Goal: Find specific page/section: Find specific page/section

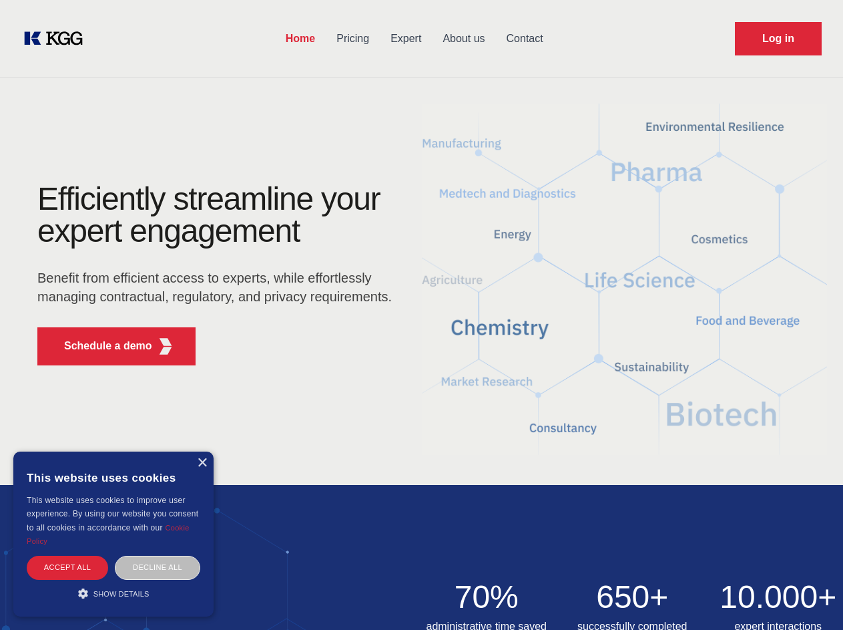
click at [421, 314] on div "Efficiently streamline your expert engagement Benefit from efficient access to …" at bounding box center [219, 279] width 406 height 193
click at [100, 346] on p "Schedule a demo" at bounding box center [108, 346] width 88 height 16
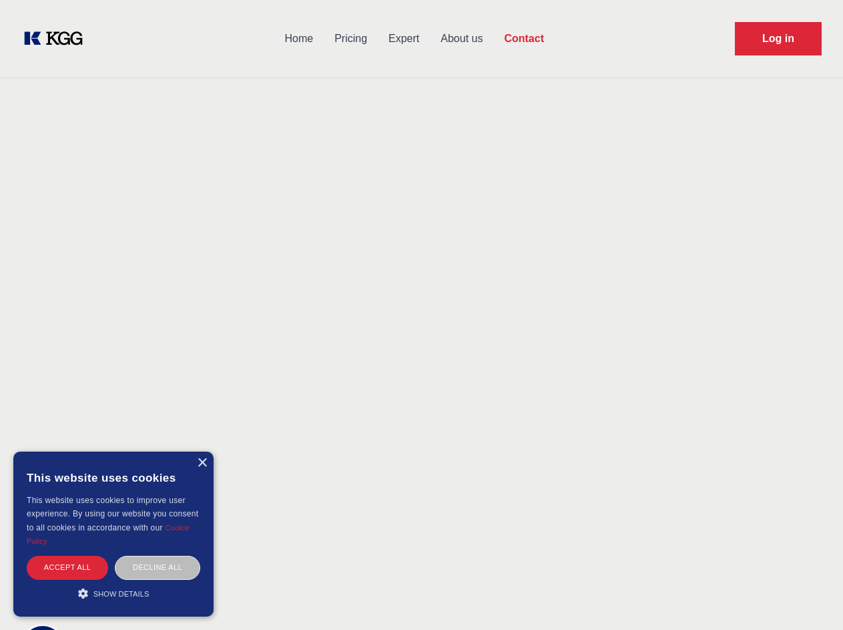
click at [202, 463] on div "× This website uses cookies This website uses cookies to improve user experienc…" at bounding box center [113, 533] width 200 height 165
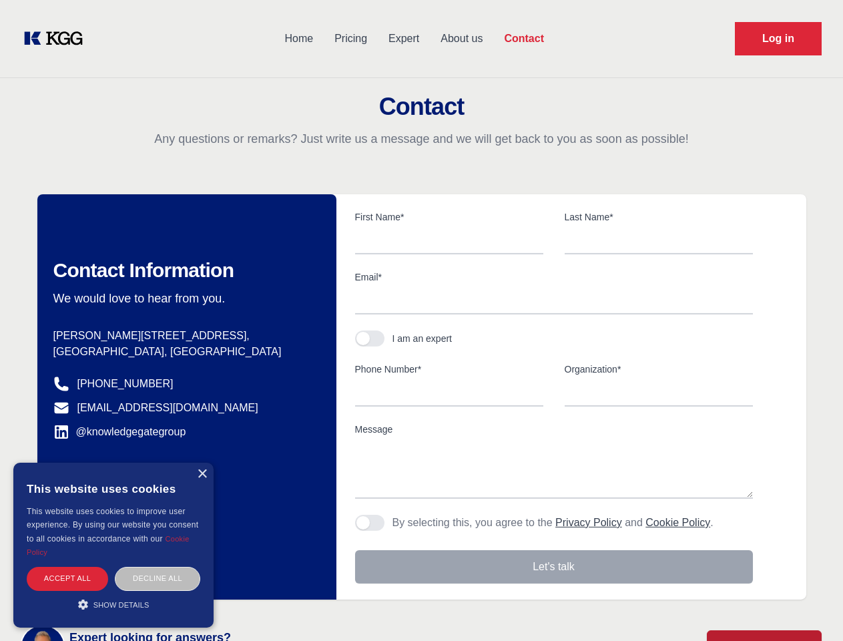
click at [67, 567] on div "Accept all" at bounding box center [67, 578] width 81 height 23
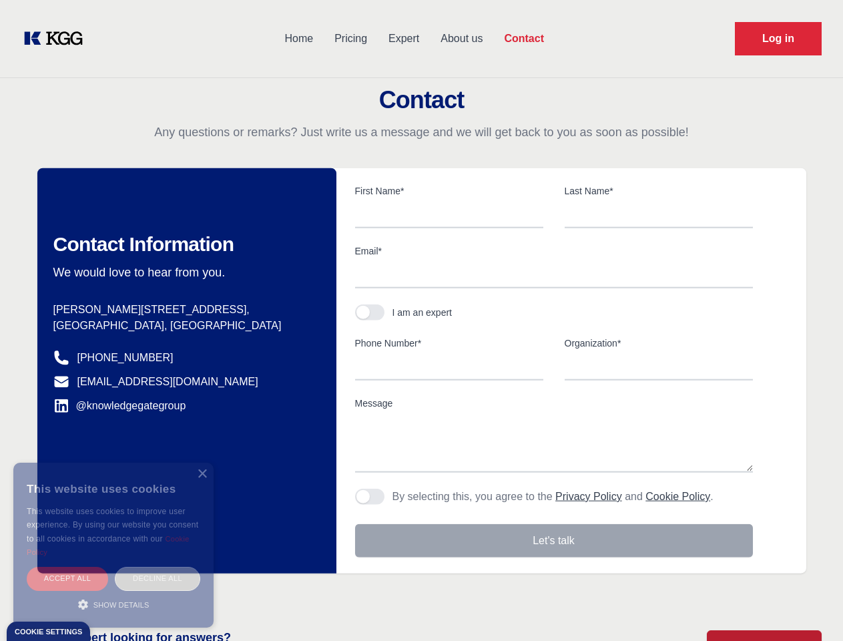
click at [158, 567] on div "Decline all" at bounding box center [157, 578] width 85 height 23
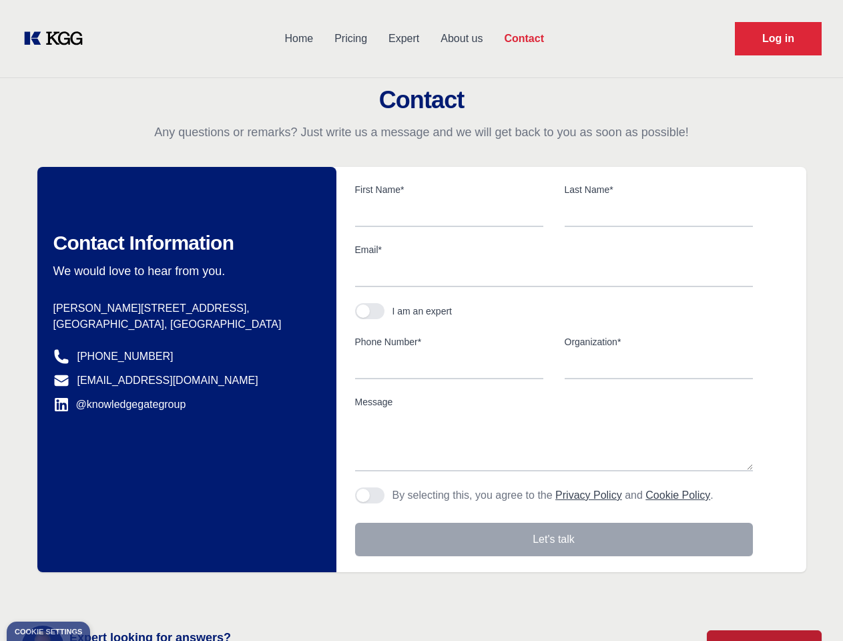
click at [114, 593] on main "Contact Any questions or remarks? Just write us a message and we will get back …" at bounding box center [421, 347] width 843 height 695
